Goal: Check status: Check status

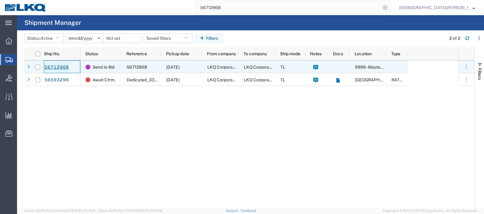
click at [59, 68] on link "56712968" at bounding box center [56, 68] width 25 height 10
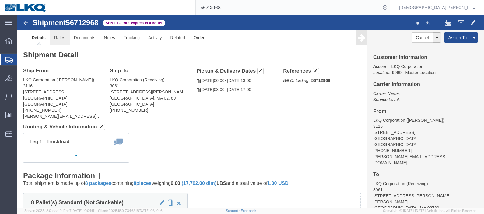
click link "Rates"
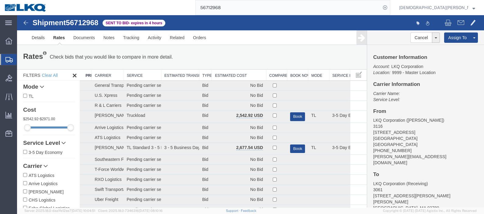
click at [217, 73] on th "Estimated Cost" at bounding box center [239, 75] width 54 height 11
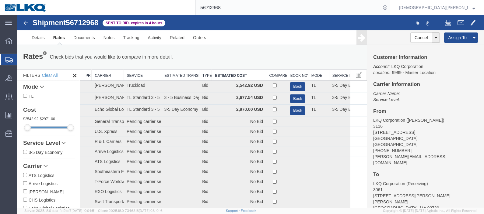
click at [22, 60] on span "Shipments" at bounding box center [19, 60] width 5 height 12
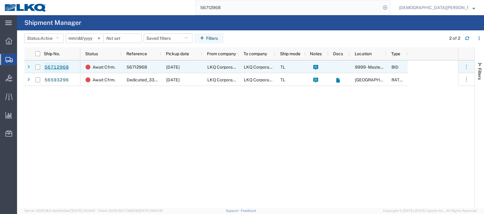
click at [60, 65] on link "56712968" at bounding box center [56, 68] width 25 height 10
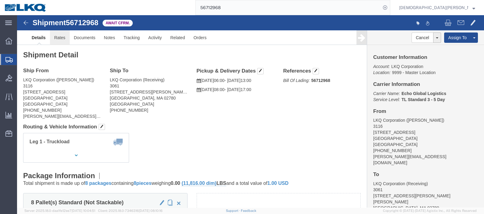
click link "Rates"
